Goal: Information Seeking & Learning: Check status

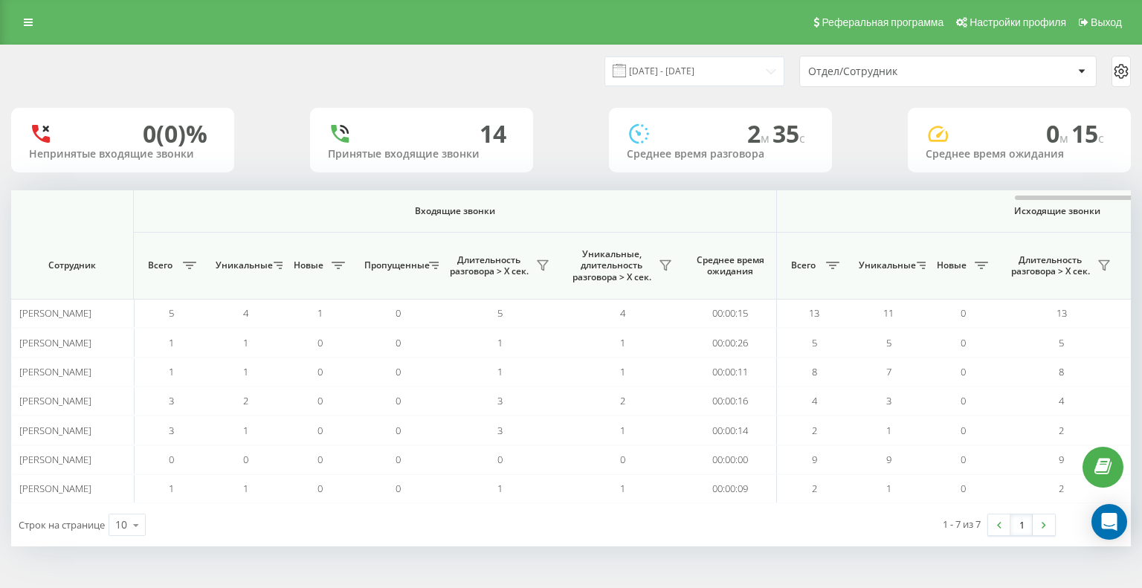
scroll to position [0, 651]
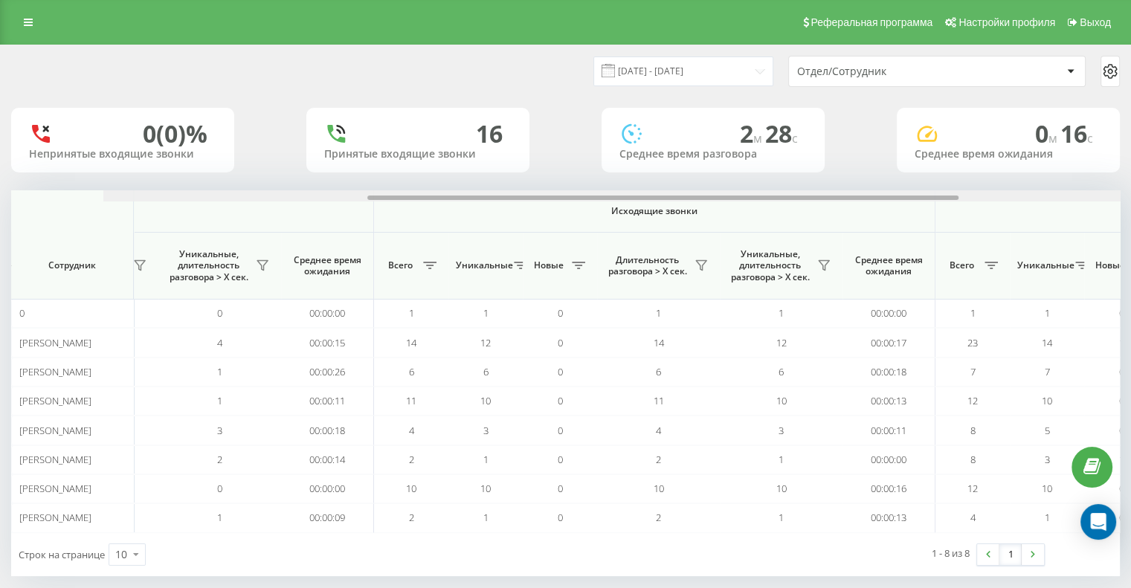
scroll to position [0, 520]
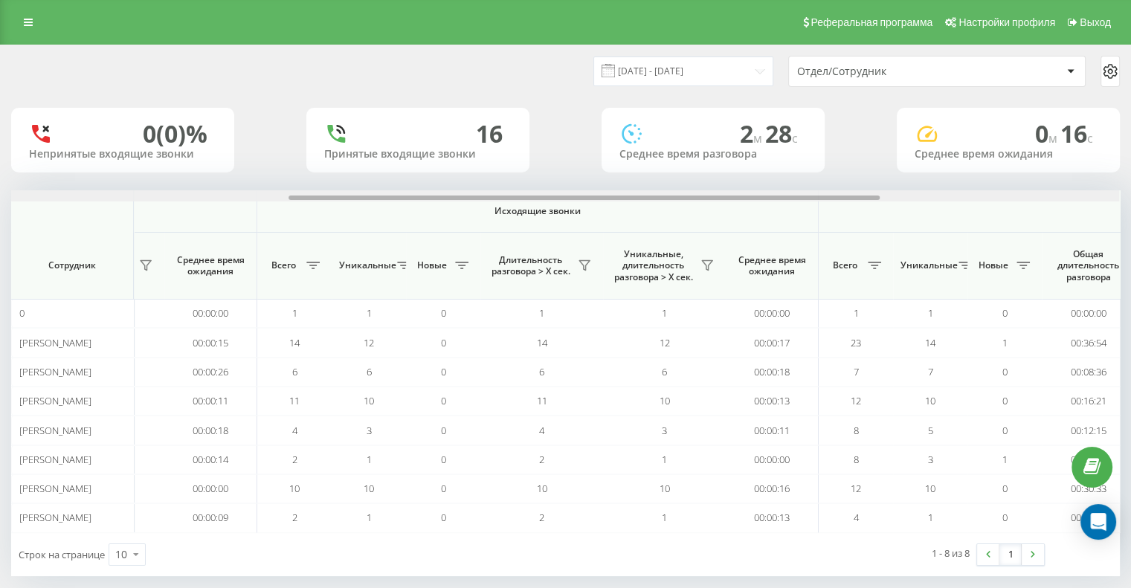
drag, startPoint x: 330, startPoint y: 198, endPoint x: 608, endPoint y: 198, distance: 278.0
click at [608, 198] on div at bounding box center [583, 198] width 591 height 4
click at [705, 274] on button at bounding box center [707, 266] width 22 height 24
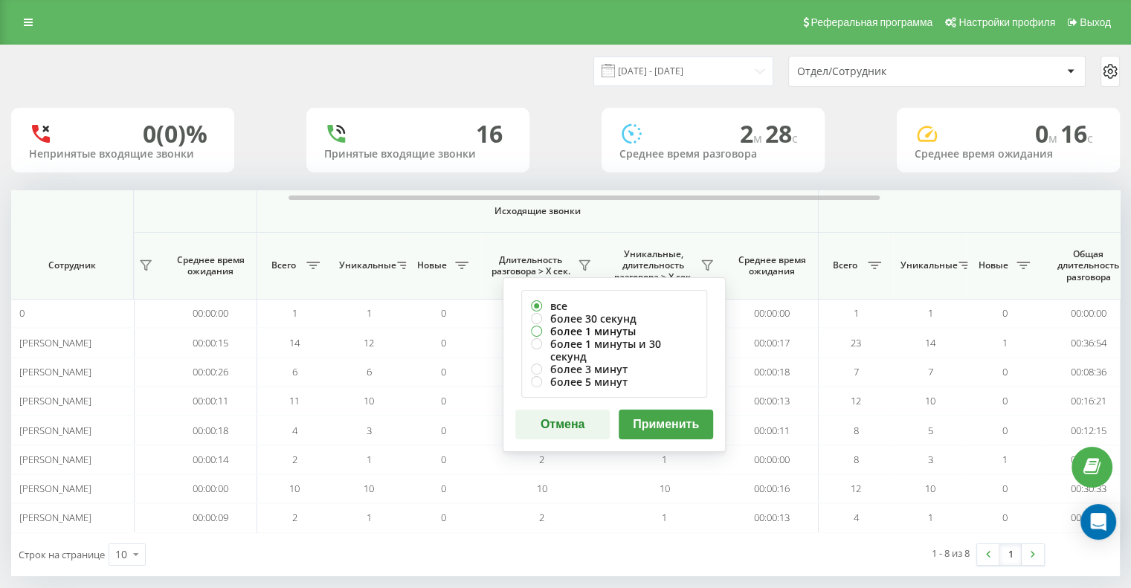
click at [533, 332] on label "более 1 минуты" at bounding box center [614, 331] width 167 height 13
radio input "true"
click at [679, 410] on button "Применить" at bounding box center [666, 425] width 94 height 30
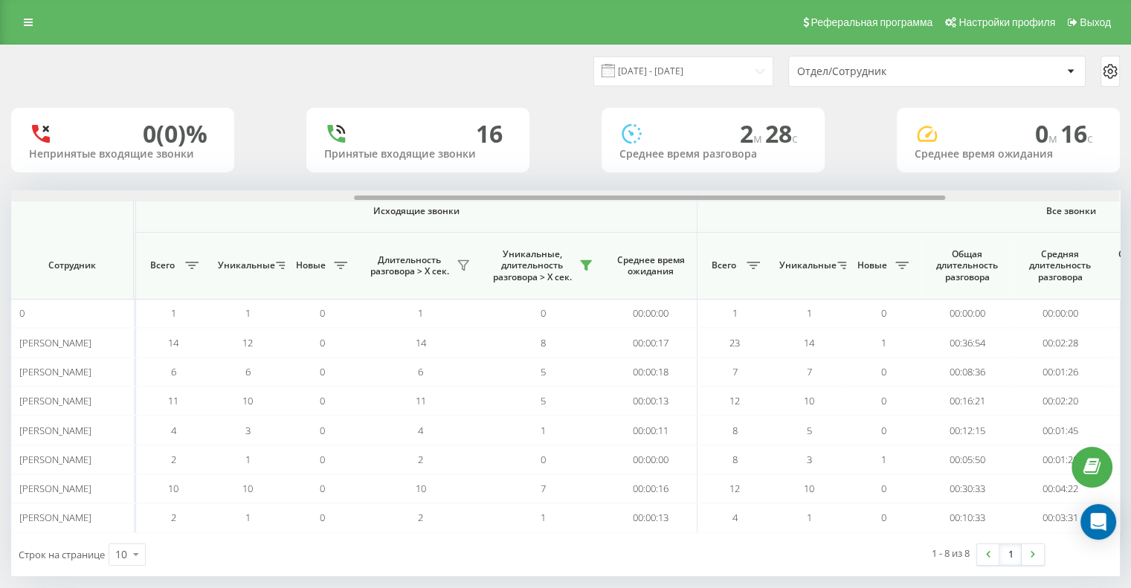
scroll to position [0, 642]
drag, startPoint x: 303, startPoint y: 196, endPoint x: 647, endPoint y: 211, distance: 343.8
click at [647, 211] on div "Входящие звонки Исходящие звонки Все звонки Сотрудник Всего Уникальные Новые Пр…" at bounding box center [565, 361] width 1108 height 342
